Goal: Book appointment/travel/reservation

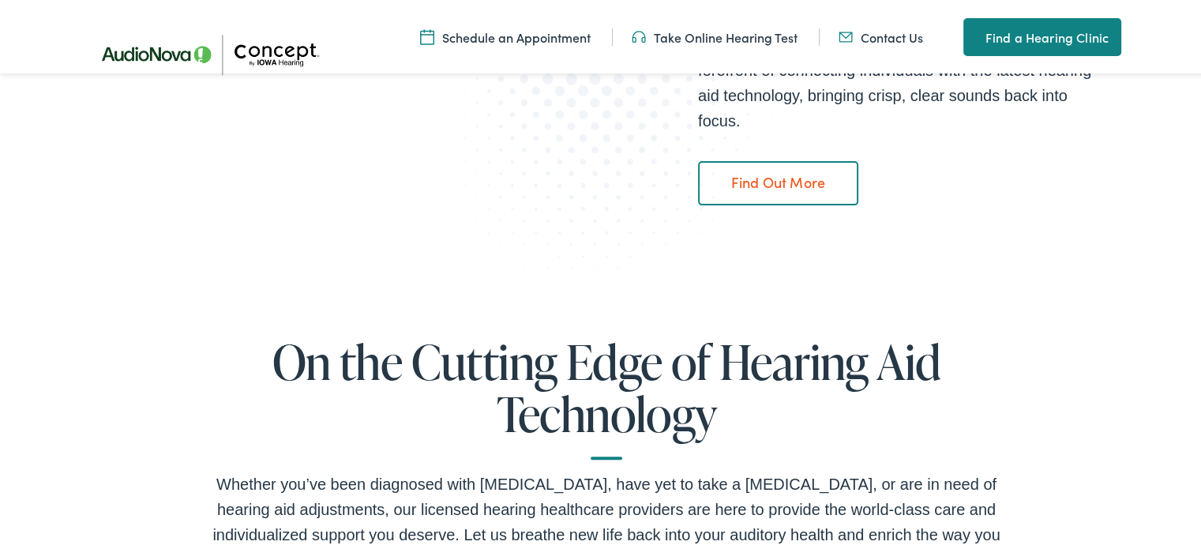
scroll to position [529, 0]
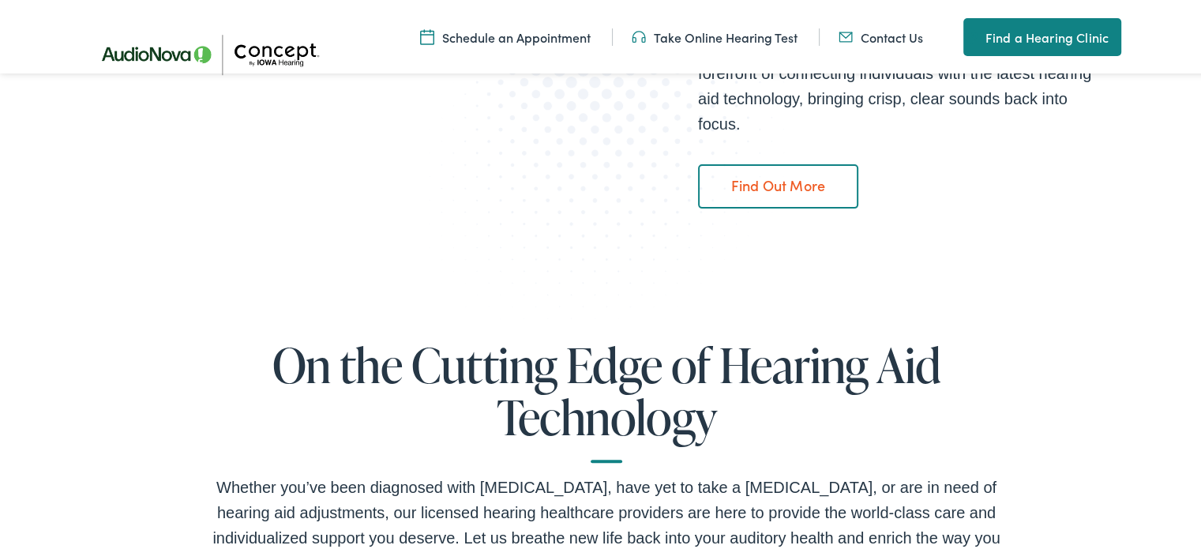
click at [143, 58] on img at bounding box center [215, 52] width 261 height 92
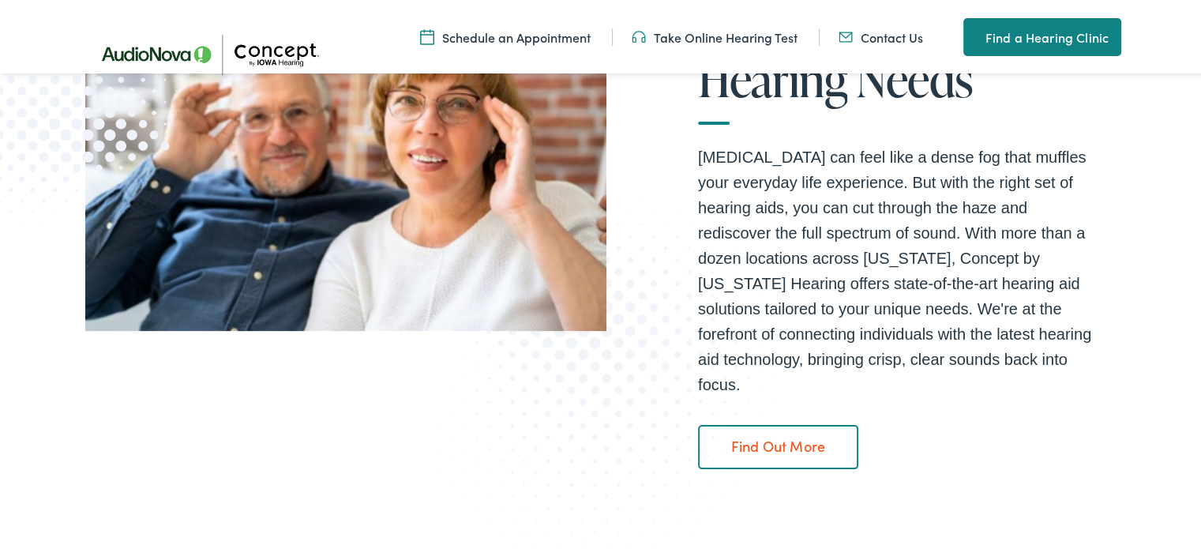
scroll to position [272, 0]
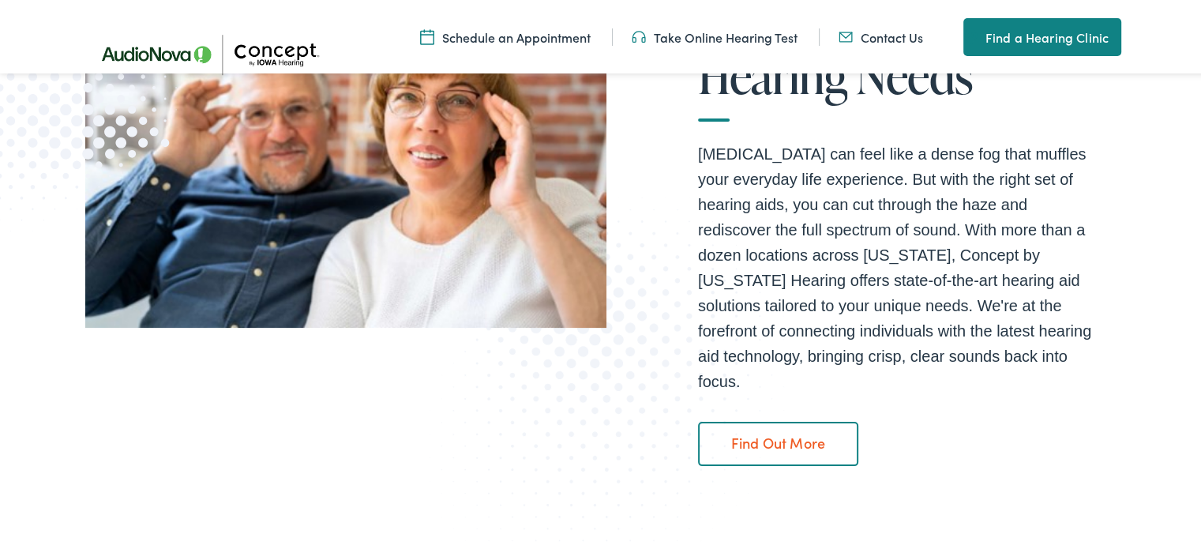
click at [793, 419] on link "Find Out More" at bounding box center [778, 441] width 160 height 44
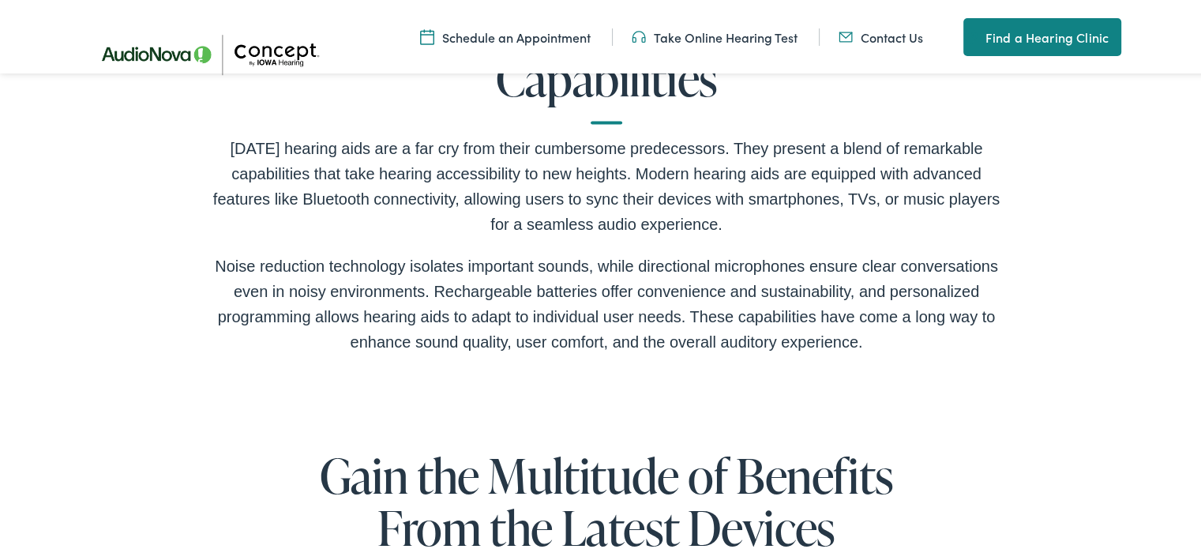
scroll to position [2730, 0]
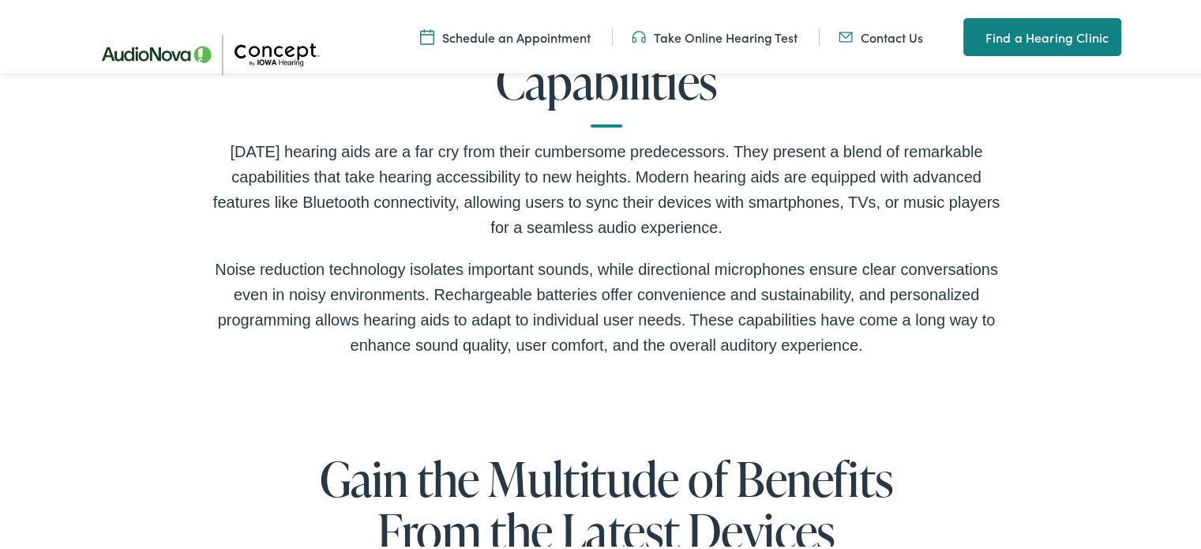
click at [987, 384] on div "Advanced Hearing Aid Features & Capabilities [DATE] hearing aids are a far cry …" at bounding box center [606, 185] width 1213 height 527
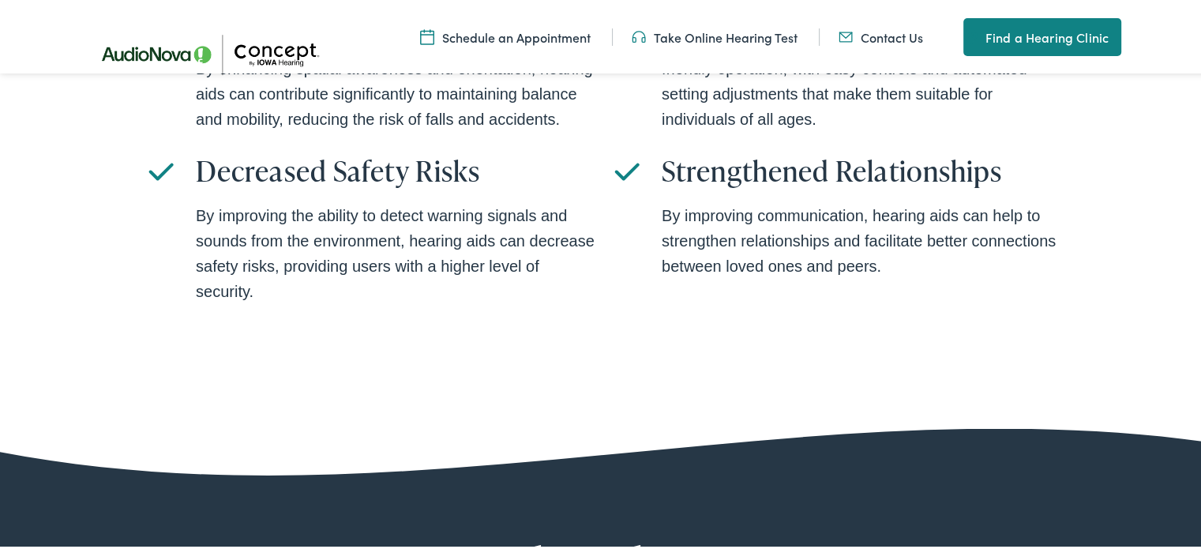
scroll to position [3603, 0]
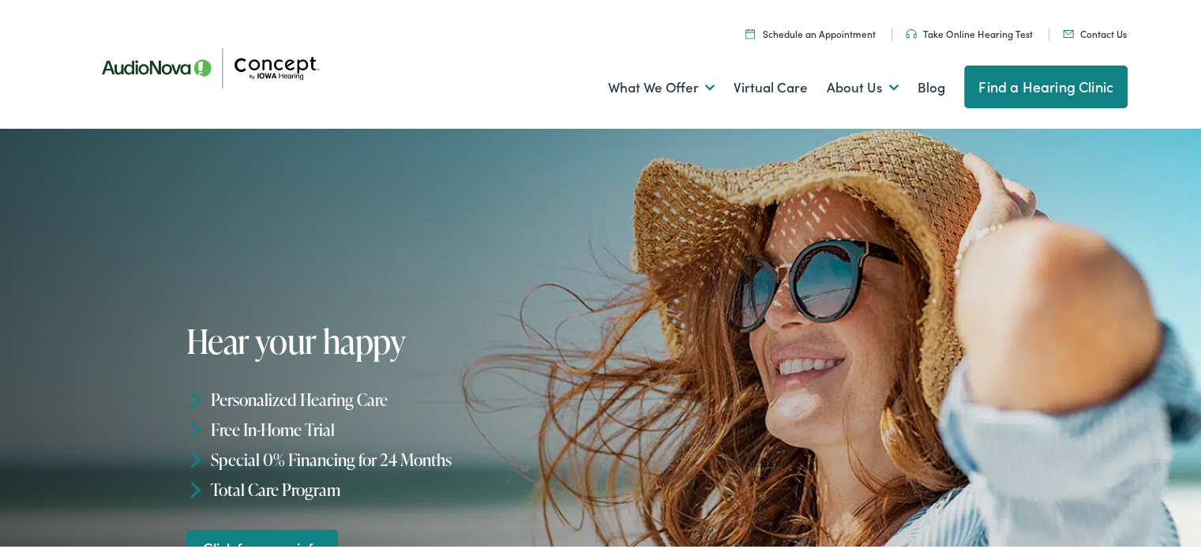
click at [761, 84] on link "Virtual Care" at bounding box center [770, 85] width 74 height 58
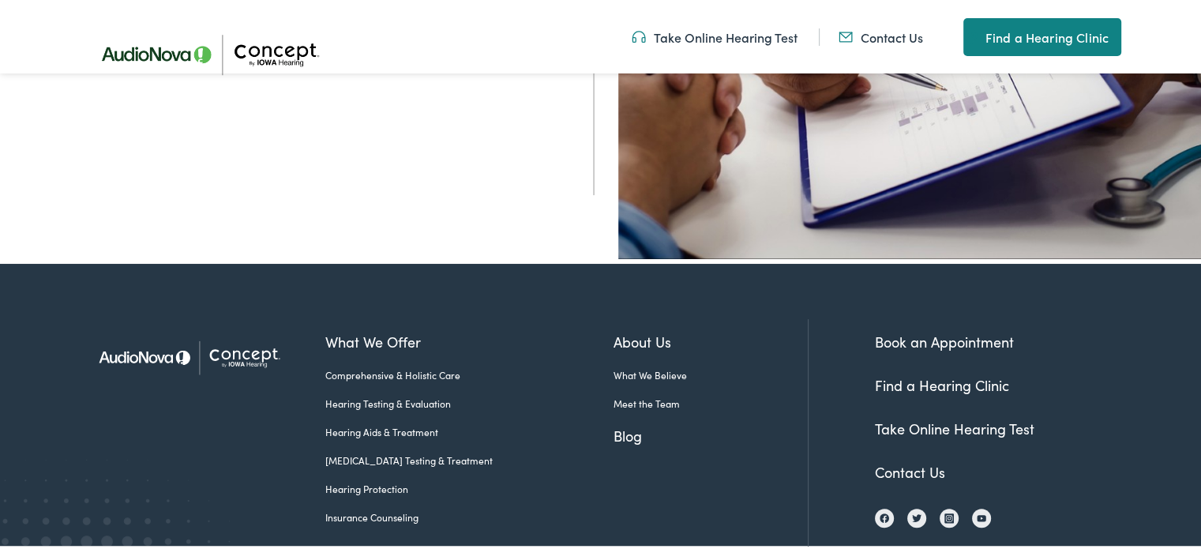
scroll to position [680, 0]
